Goal: Task Accomplishment & Management: Use online tool/utility

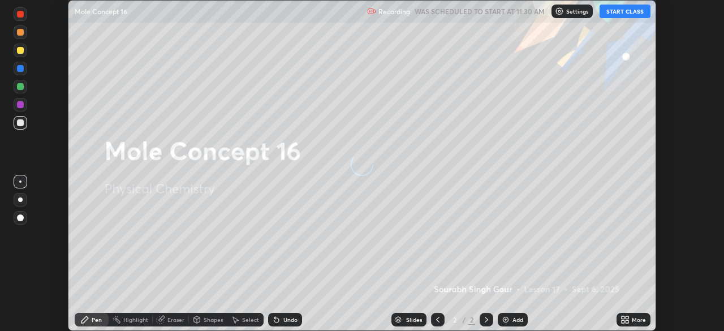
scroll to position [331, 724]
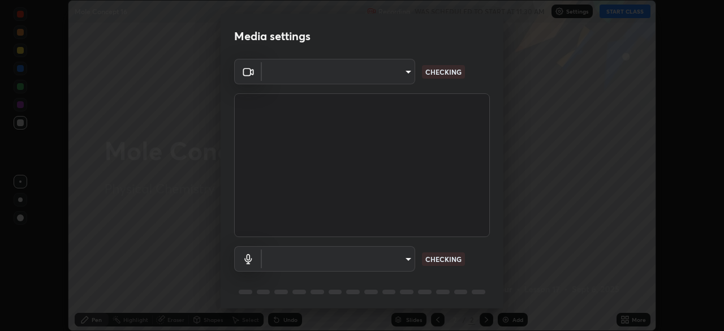
type input "26ea4645ce1167a88714ccf2a1c7b245e82c900ba769eb6e2bf526cec6792837"
click at [405, 257] on body "Erase all Mole Concept 16 Recording WAS SCHEDULED TO START AT 11:30 AM Settings…" at bounding box center [362, 165] width 724 height 331
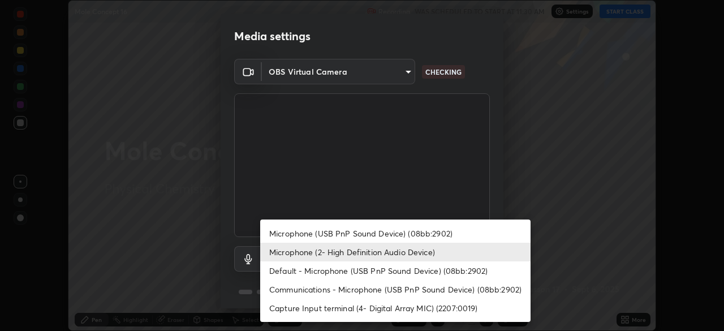
click at [439, 230] on li "Microphone (USB PnP Sound Device) (08bb:2902)" at bounding box center [395, 233] width 270 height 19
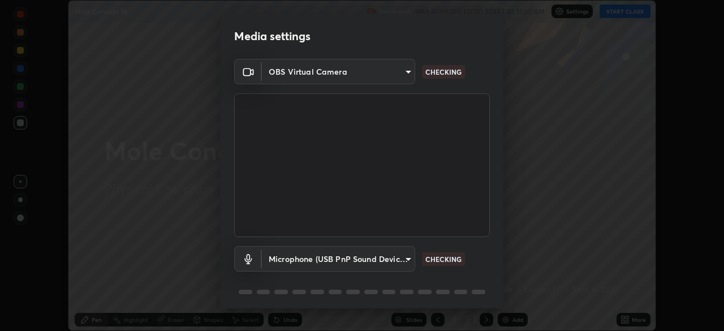
type input "740e2c842d1cac06ac36e4bd4a2e2877ac9f70a212878e78840fec1412a672ea"
click at [409, 261] on body "Erase all Mole Concept 16 Recording WAS SCHEDULED TO START AT 11:30 AM Settings…" at bounding box center [362, 165] width 724 height 331
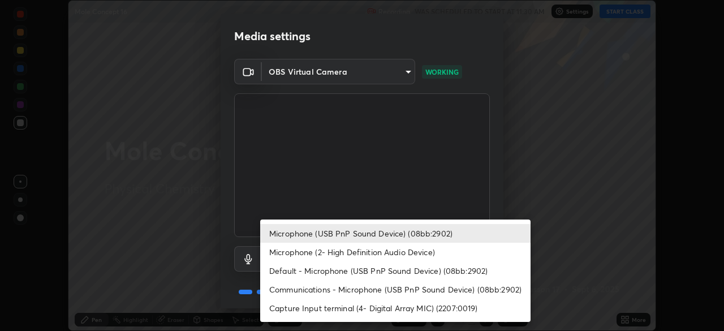
click at [497, 192] on div at bounding box center [362, 165] width 724 height 331
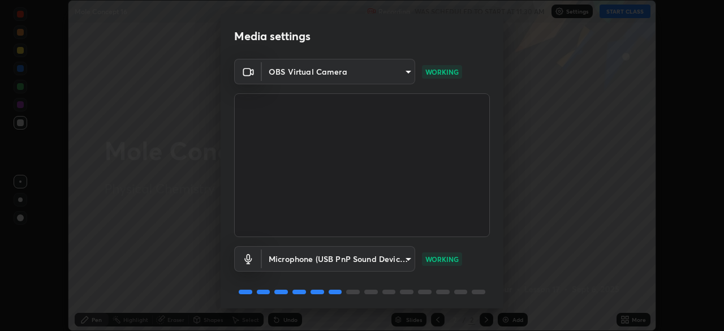
scroll to position [40, 0]
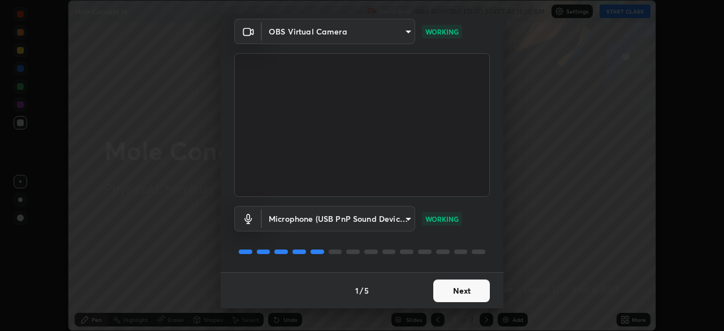
click at [470, 292] on button "Next" at bounding box center [461, 290] width 57 height 23
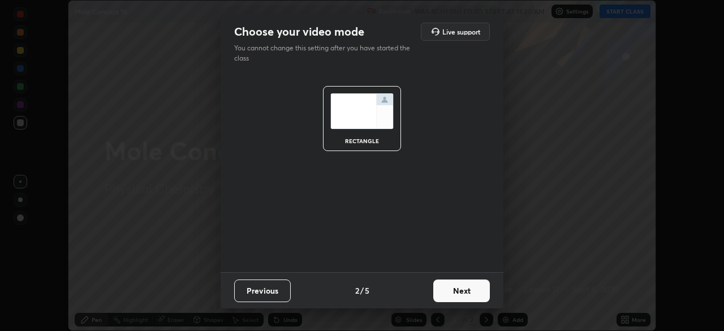
scroll to position [0, 0]
click at [474, 295] on button "Next" at bounding box center [461, 290] width 57 height 23
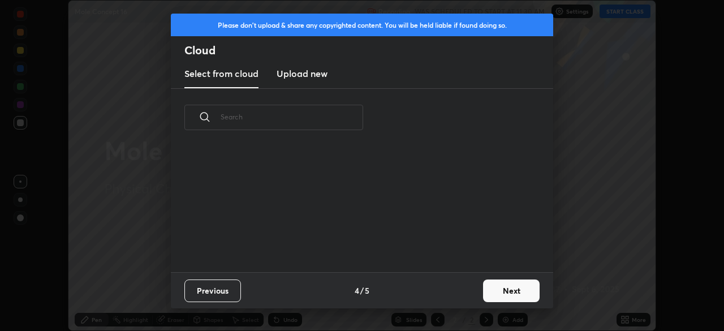
click at [503, 291] on button "Next" at bounding box center [511, 290] width 57 height 23
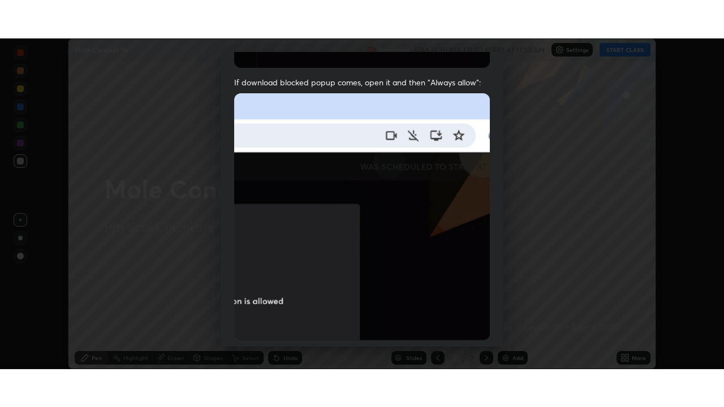
scroll to position [271, 0]
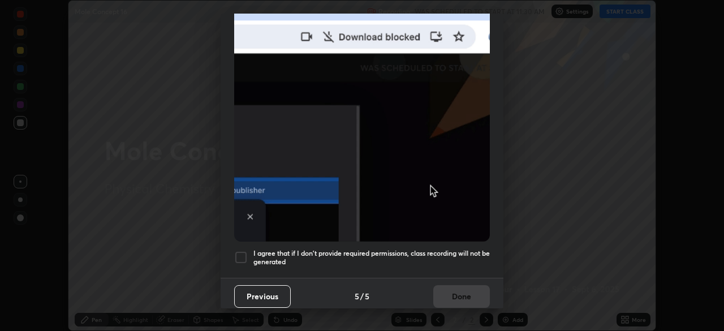
click at [244, 250] on div at bounding box center [241, 257] width 14 height 14
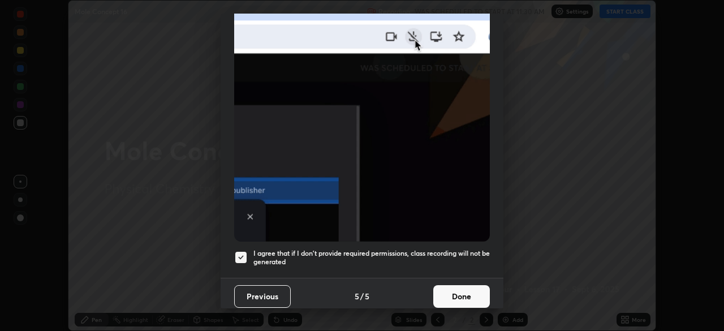
click at [447, 285] on button "Done" at bounding box center [461, 296] width 57 height 23
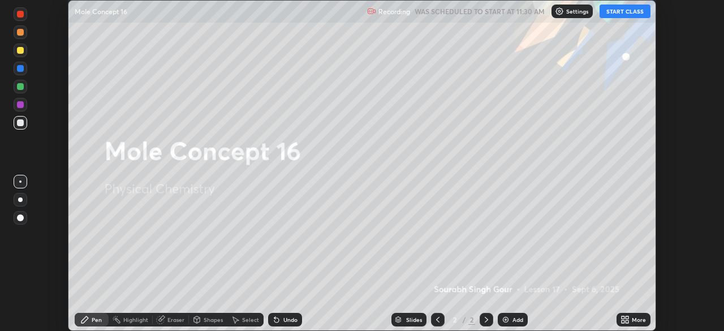
click at [625, 12] on button "START CLASS" at bounding box center [624, 12] width 51 height 14
click at [626, 321] on icon at bounding box center [626, 321] width 3 height 3
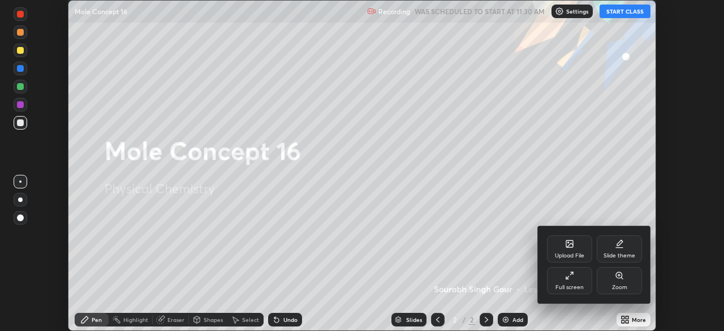
click at [576, 284] on div "Full screen" at bounding box center [569, 287] width 28 height 6
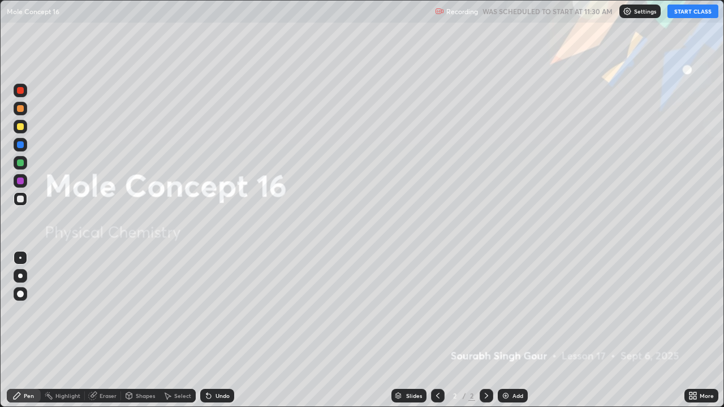
scroll to position [407, 724]
click at [507, 330] on img at bounding box center [505, 395] width 9 height 9
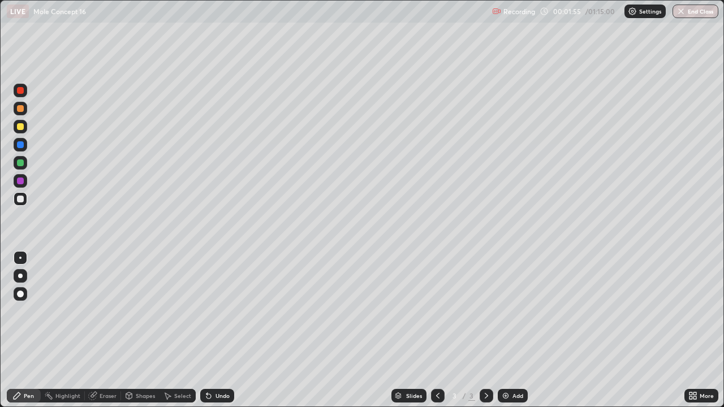
click at [21, 131] on div at bounding box center [21, 127] width 14 height 14
click at [20, 275] on div at bounding box center [20, 276] width 5 height 5
click at [110, 330] on div "Eraser" at bounding box center [108, 396] width 17 height 6
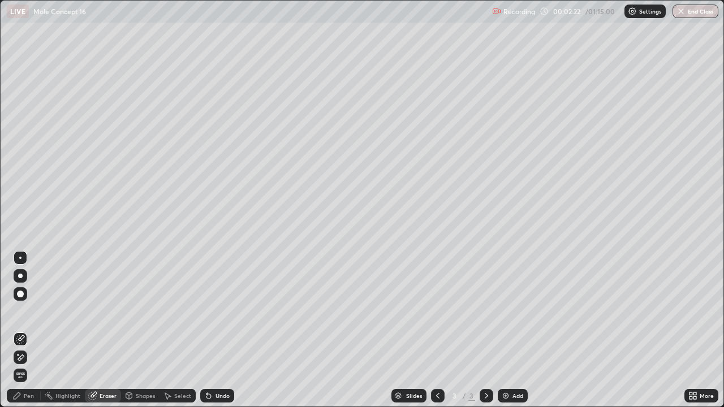
click at [32, 330] on div "Pen" at bounding box center [24, 396] width 34 height 14
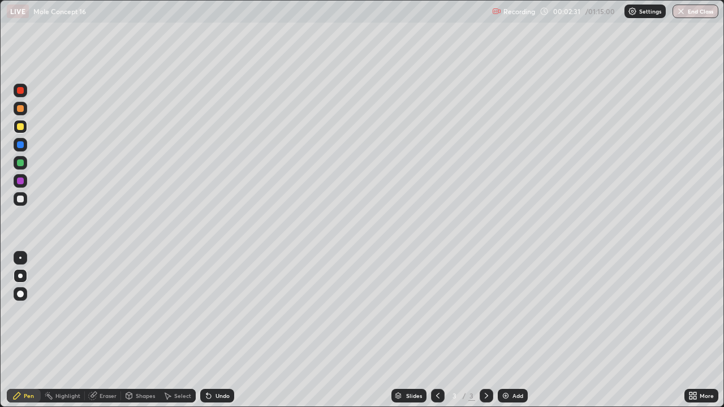
click at [214, 330] on div "Undo" at bounding box center [217, 396] width 34 height 14
click at [507, 330] on img at bounding box center [505, 395] width 9 height 9
click at [504, 330] on img at bounding box center [505, 395] width 9 height 9
click at [506, 330] on img at bounding box center [505, 395] width 9 height 9
click at [502, 330] on img at bounding box center [505, 395] width 9 height 9
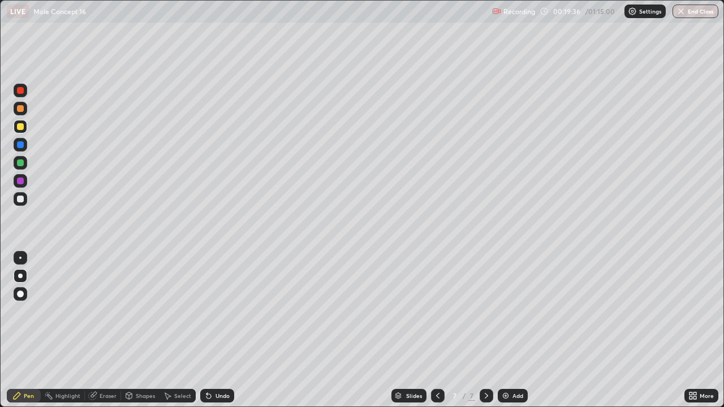
click at [21, 198] on div at bounding box center [20, 199] width 7 height 7
click at [488, 330] on div at bounding box center [486, 396] width 14 height 14
click at [504, 330] on img at bounding box center [505, 395] width 9 height 9
click at [21, 127] on div at bounding box center [20, 126] width 7 height 7
click at [25, 199] on div at bounding box center [21, 199] width 14 height 14
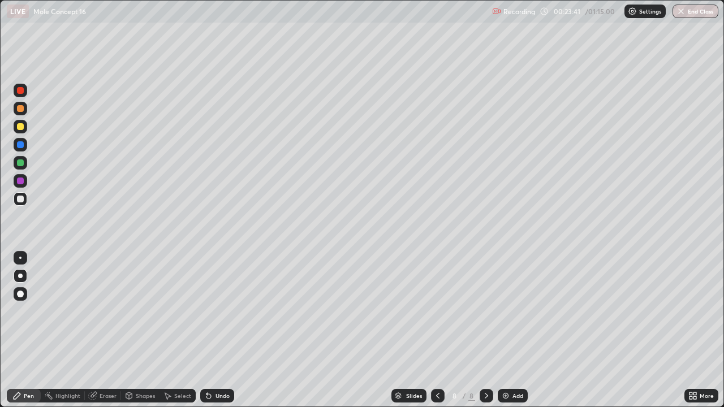
click at [502, 330] on img at bounding box center [505, 395] width 9 height 9
click at [22, 129] on div at bounding box center [20, 126] width 7 height 7
click at [22, 202] on div at bounding box center [20, 199] width 7 height 7
click at [211, 330] on icon at bounding box center [208, 395] width 9 height 9
click at [219, 330] on div "Undo" at bounding box center [217, 396] width 34 height 14
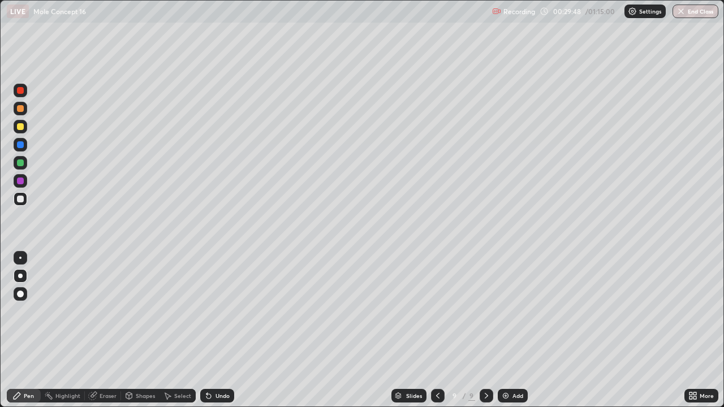
click at [217, 330] on div "Undo" at bounding box center [222, 396] width 14 height 6
click at [503, 330] on img at bounding box center [505, 395] width 9 height 9
click at [19, 126] on div at bounding box center [20, 126] width 7 height 7
click at [219, 330] on div "Undo" at bounding box center [222, 396] width 14 height 6
click at [222, 330] on div "Undo" at bounding box center [222, 396] width 14 height 6
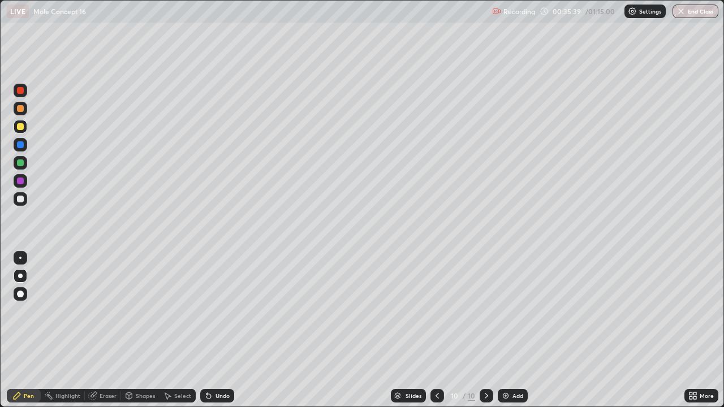
click at [23, 200] on div at bounding box center [20, 199] width 7 height 7
click at [223, 330] on div "Undo" at bounding box center [222, 396] width 14 height 6
click at [220, 330] on div "Undo" at bounding box center [222, 396] width 14 height 6
click at [224, 330] on div "Undo" at bounding box center [222, 396] width 14 height 6
click at [498, 330] on div "Add" at bounding box center [513, 396] width 30 height 14
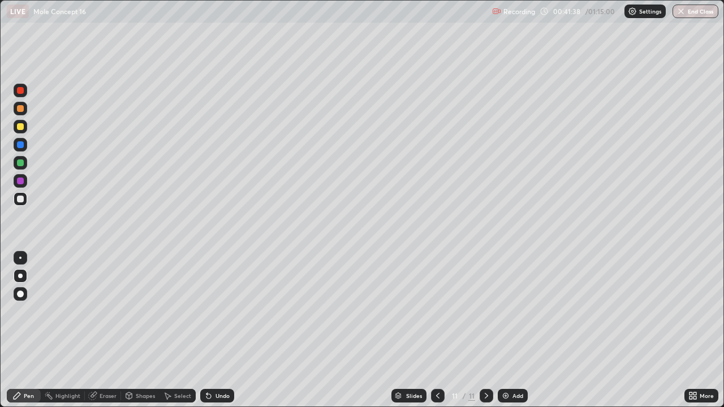
click at [436, 330] on icon at bounding box center [437, 395] width 9 height 9
click at [486, 330] on icon at bounding box center [486, 395] width 9 height 9
click at [436, 330] on icon at bounding box center [437, 395] width 9 height 9
click at [486, 330] on icon at bounding box center [486, 395] width 9 height 9
click at [438, 330] on div at bounding box center [438, 395] width 14 height 23
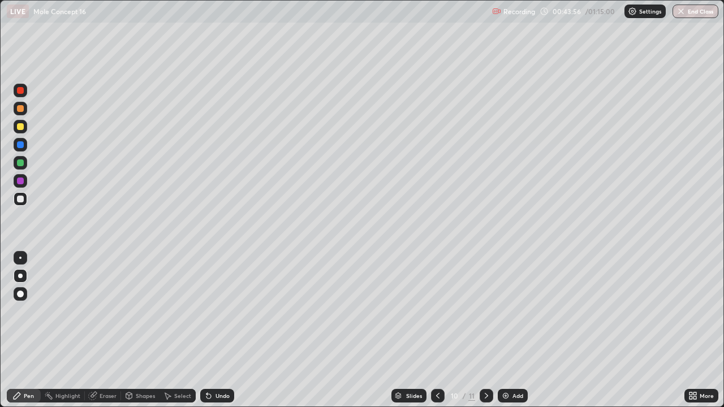
click at [485, 330] on icon at bounding box center [486, 395] width 9 height 9
click at [508, 330] on div "Add" at bounding box center [513, 396] width 30 height 14
click at [21, 128] on div at bounding box center [20, 126] width 7 height 7
click at [21, 198] on div at bounding box center [20, 199] width 7 height 7
click at [504, 330] on img at bounding box center [505, 395] width 9 height 9
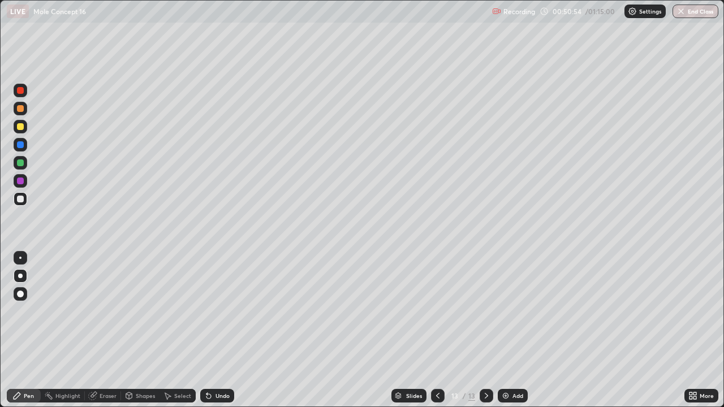
click at [438, 330] on icon at bounding box center [437, 395] width 9 height 9
click at [485, 330] on icon at bounding box center [486, 395] width 9 height 9
click at [435, 330] on icon at bounding box center [437, 395] width 9 height 9
click at [485, 330] on icon at bounding box center [486, 395] width 9 height 9
click at [436, 330] on div at bounding box center [438, 396] width 14 height 14
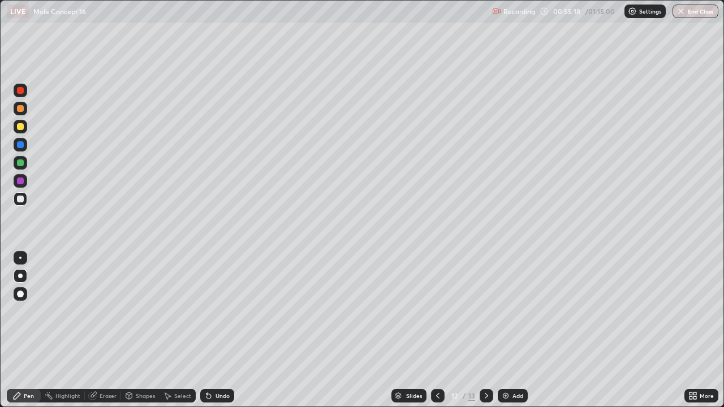
click at [486, 330] on icon at bounding box center [486, 395] width 9 height 9
click at [436, 330] on icon at bounding box center [437, 395] width 9 height 9
click at [486, 330] on icon at bounding box center [486, 395] width 9 height 9
click at [435, 330] on icon at bounding box center [437, 395] width 9 height 9
click at [485, 330] on icon at bounding box center [486, 395] width 9 height 9
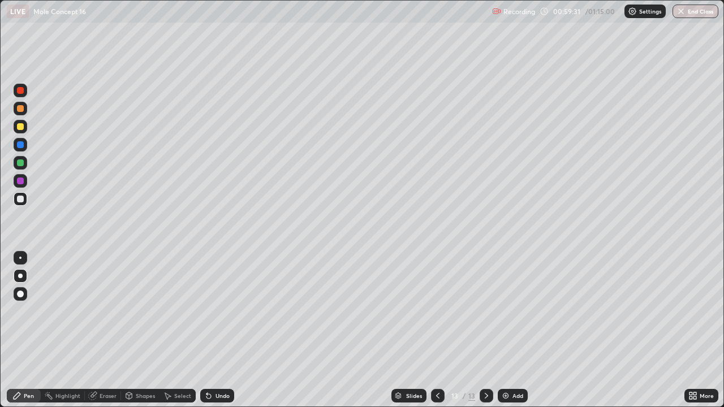
click at [506, 330] on img at bounding box center [505, 395] width 9 height 9
click at [23, 126] on div at bounding box center [20, 126] width 7 height 7
click at [436, 330] on icon at bounding box center [437, 395] width 9 height 9
click at [484, 330] on icon at bounding box center [486, 395] width 9 height 9
click at [21, 199] on div at bounding box center [20, 199] width 7 height 7
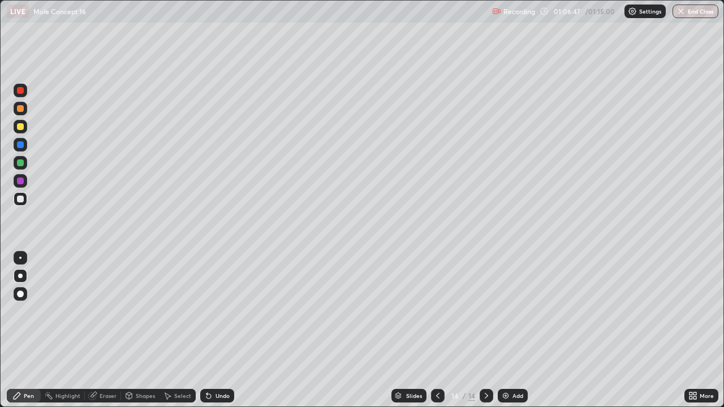
click at [504, 330] on img at bounding box center [505, 395] width 9 height 9
click at [436, 330] on icon at bounding box center [437, 395] width 9 height 9
click at [485, 330] on icon at bounding box center [486, 395] width 9 height 9
click at [435, 330] on icon at bounding box center [437, 395] width 9 height 9
click at [485, 330] on icon at bounding box center [486, 395] width 9 height 9
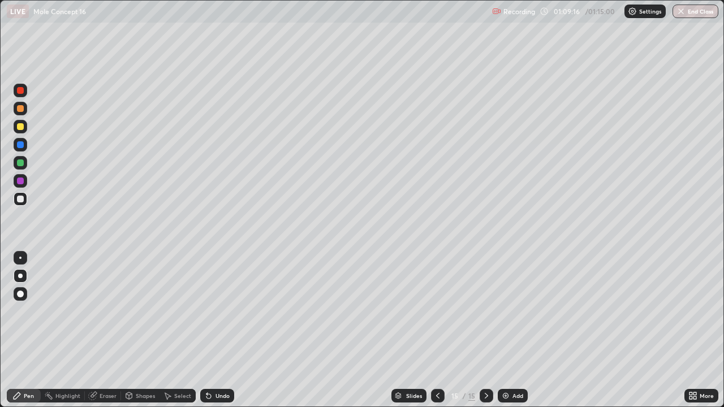
click at [443, 330] on div at bounding box center [438, 396] width 14 height 14
click at [485, 330] on icon at bounding box center [486, 395] width 9 height 9
click at [436, 330] on icon at bounding box center [437, 396] width 3 height 6
click at [483, 330] on icon at bounding box center [486, 395] width 9 height 9
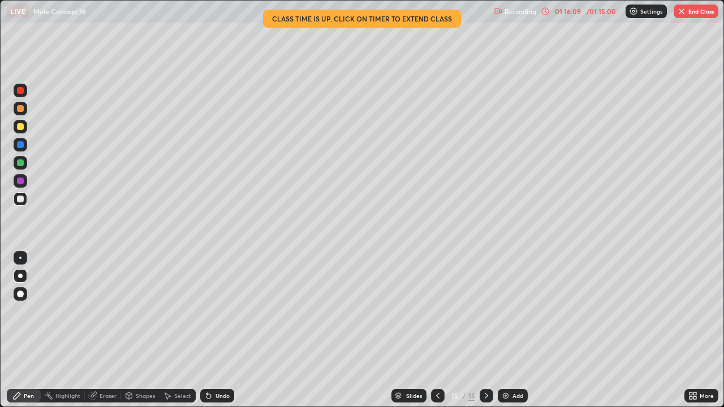
click at [681, 8] on img "button" at bounding box center [681, 11] width 9 height 9
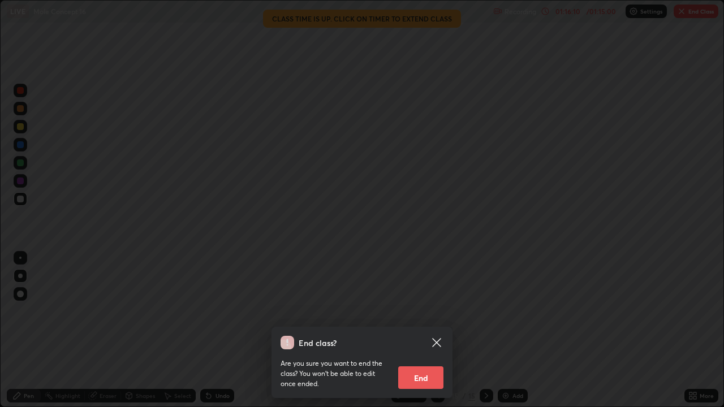
click at [421, 330] on button "End" at bounding box center [420, 377] width 45 height 23
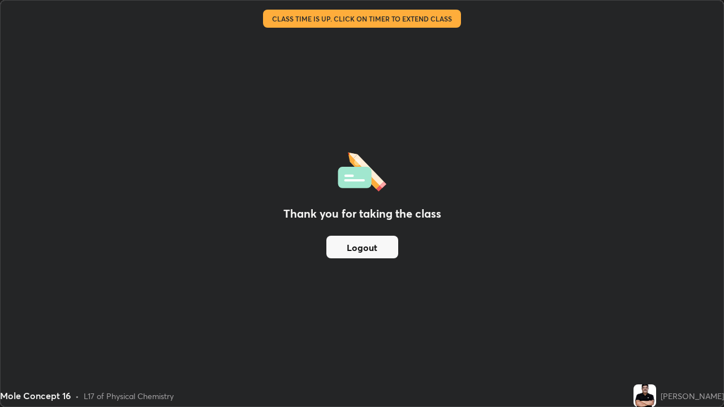
click at [380, 251] on button "Logout" at bounding box center [362, 247] width 72 height 23
